Goal: Task Accomplishment & Management: Manage account settings

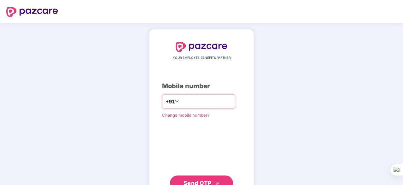
click at [197, 102] on input "number" at bounding box center [206, 101] width 52 height 10
type input "**********"
click at [193, 177] on button "Send OTP" at bounding box center [201, 181] width 63 height 15
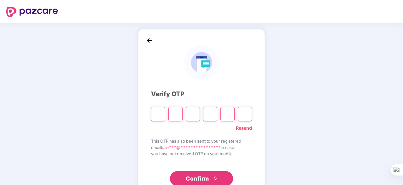
type input "*"
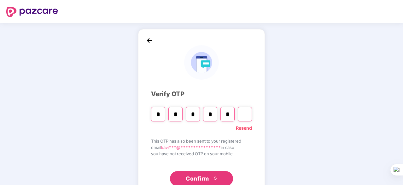
type input "*"
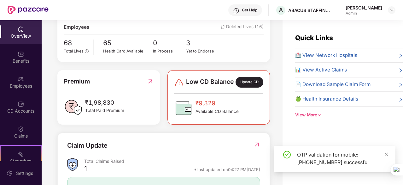
scroll to position [126, 0]
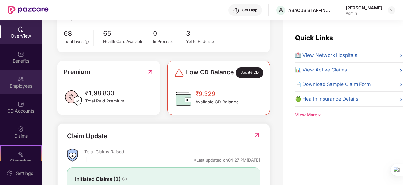
click at [21, 81] on img at bounding box center [21, 79] width 6 height 6
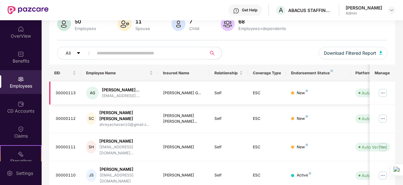
scroll to position [63, 0]
